Goal: Navigation & Orientation: Find specific page/section

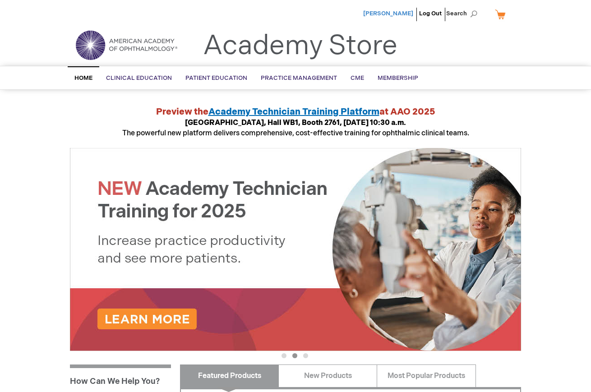
click at [392, 15] on span "[PERSON_NAME]" at bounding box center [388, 13] width 50 height 7
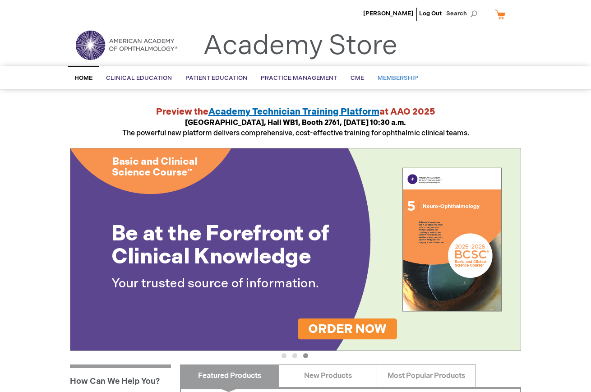
click at [395, 80] on span "Membership" at bounding box center [397, 77] width 41 height 7
click at [393, 79] on span "Membership" at bounding box center [397, 77] width 41 height 7
click at [393, 78] on span "Membership" at bounding box center [397, 77] width 41 height 7
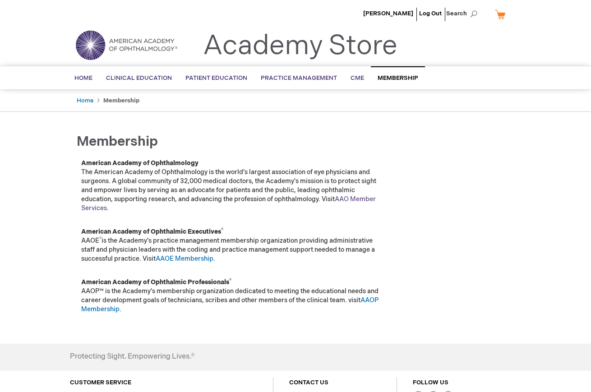
scroll to position [92, 0]
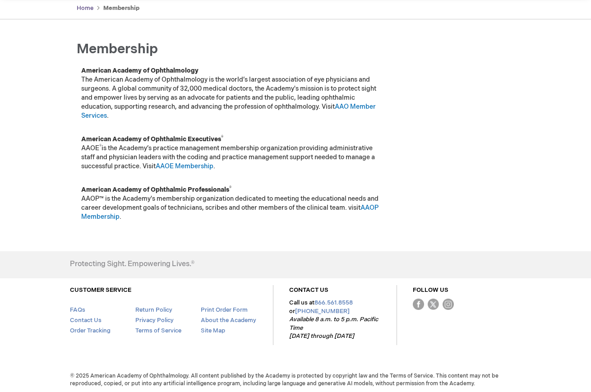
click at [80, 8] on link "Home" at bounding box center [85, 8] width 17 height 7
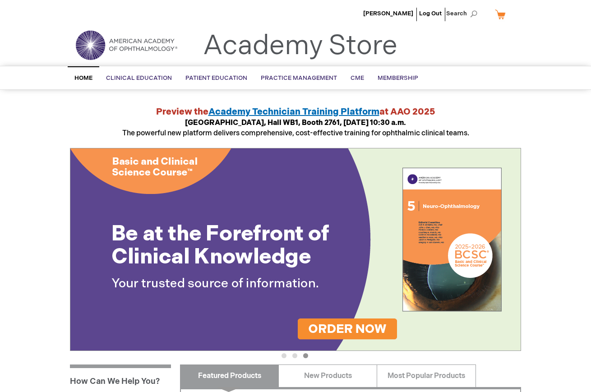
click at [84, 75] on span "Home" at bounding box center [83, 77] width 18 height 7
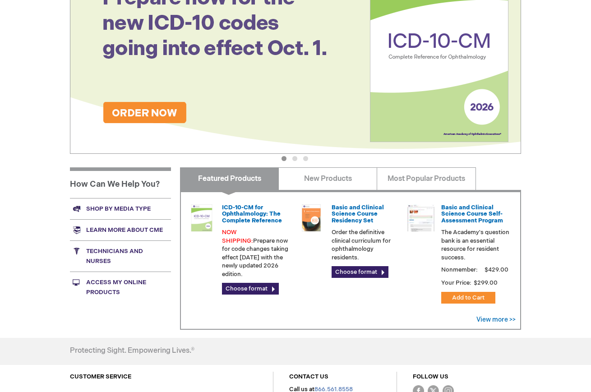
scroll to position [246, 0]
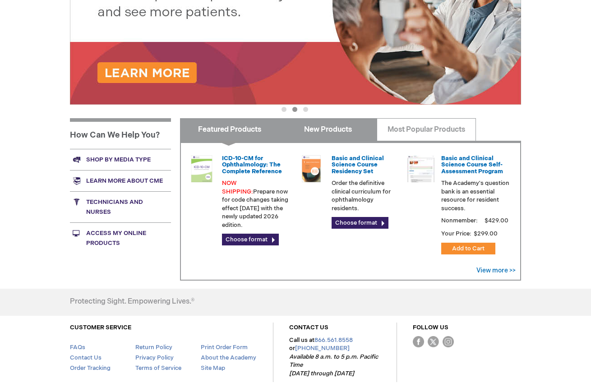
click at [331, 125] on link "New Products" at bounding box center [327, 129] width 99 height 23
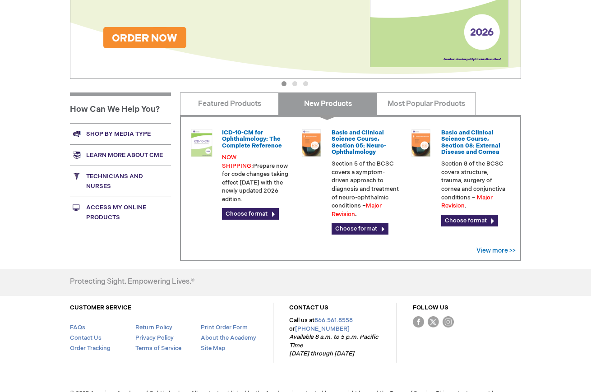
scroll to position [286, 0]
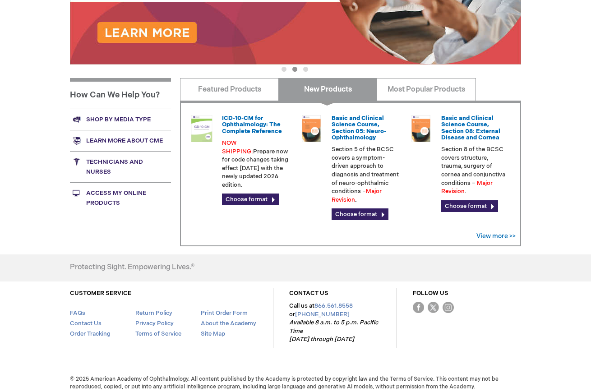
click at [101, 191] on link "Access My Online Products" at bounding box center [120, 197] width 101 height 31
